Goal: Find specific page/section: Find specific page/section

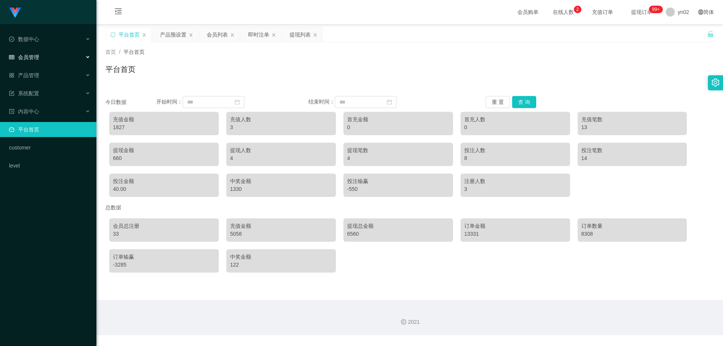
click at [57, 57] on div "会员管理" at bounding box center [48, 57] width 96 height 15
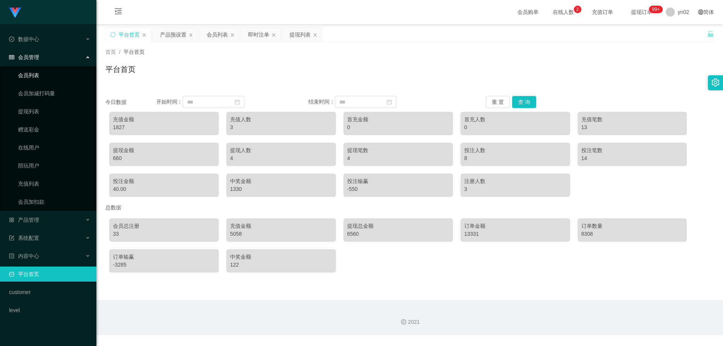
click at [39, 75] on link "会员列表" at bounding box center [54, 75] width 72 height 15
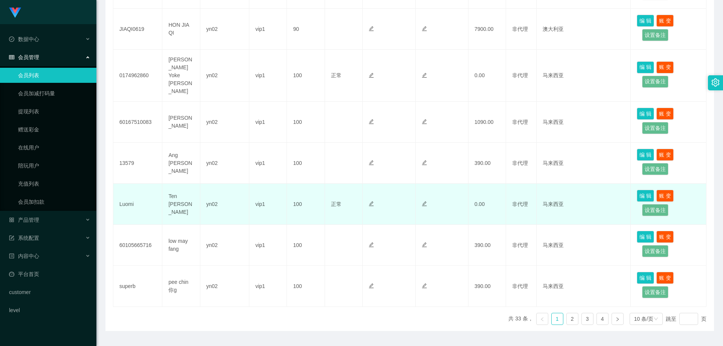
scroll to position [322, 0]
